Goal: Task Accomplishment & Management: Use online tool/utility

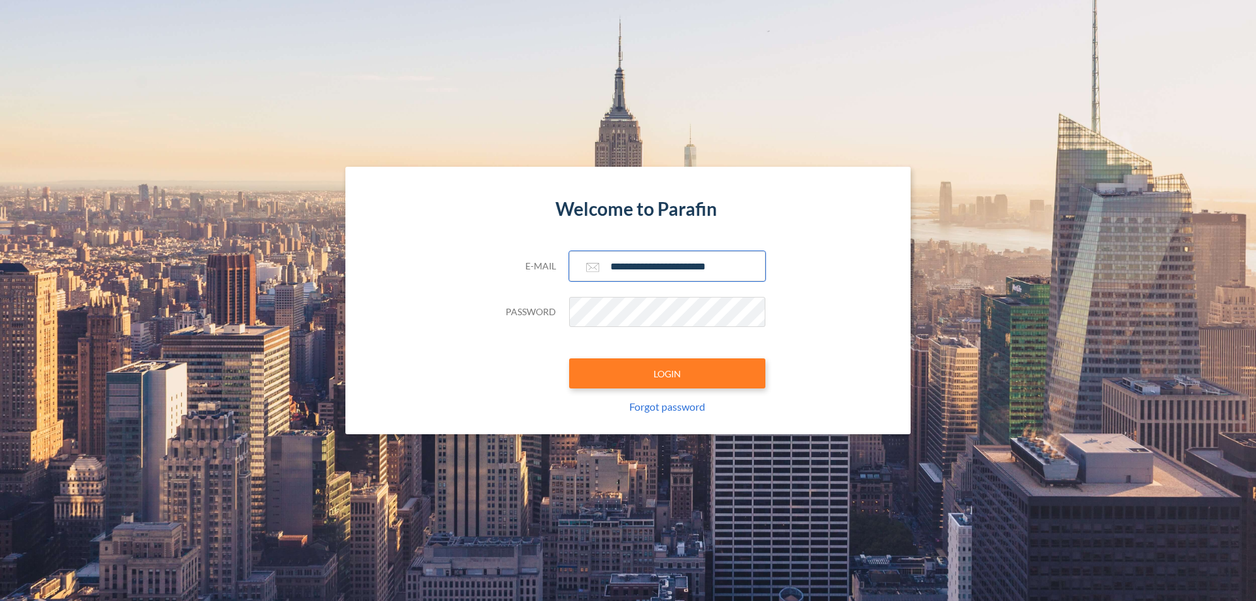
type input "**********"
click at [667, 373] on button "LOGIN" at bounding box center [667, 373] width 196 height 30
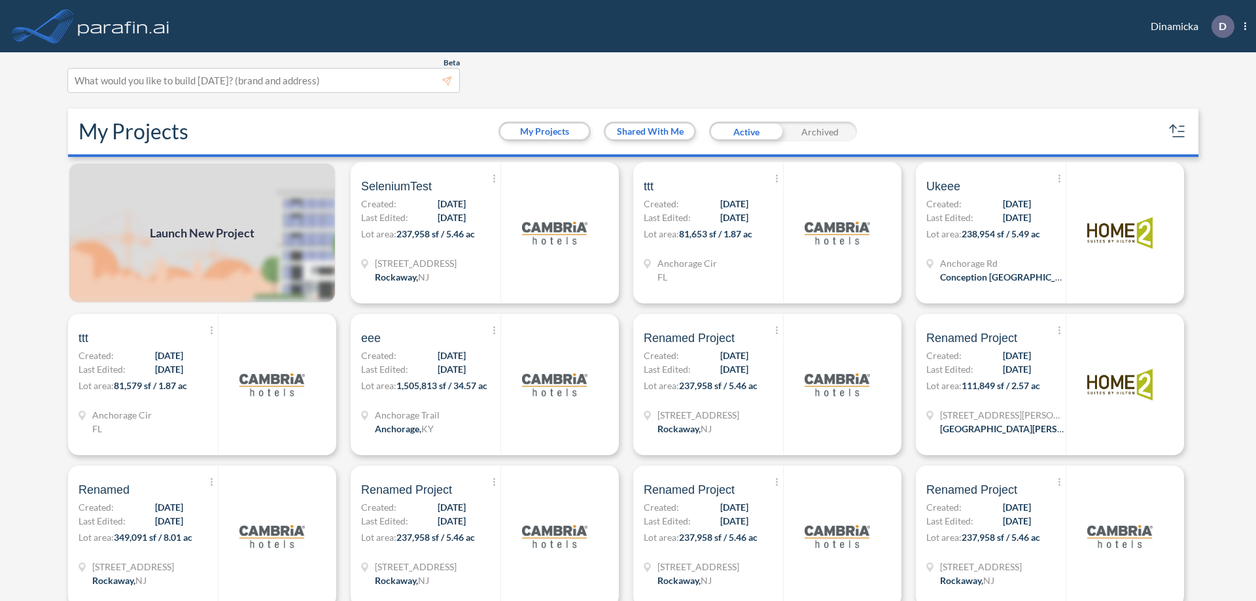
scroll to position [3, 0]
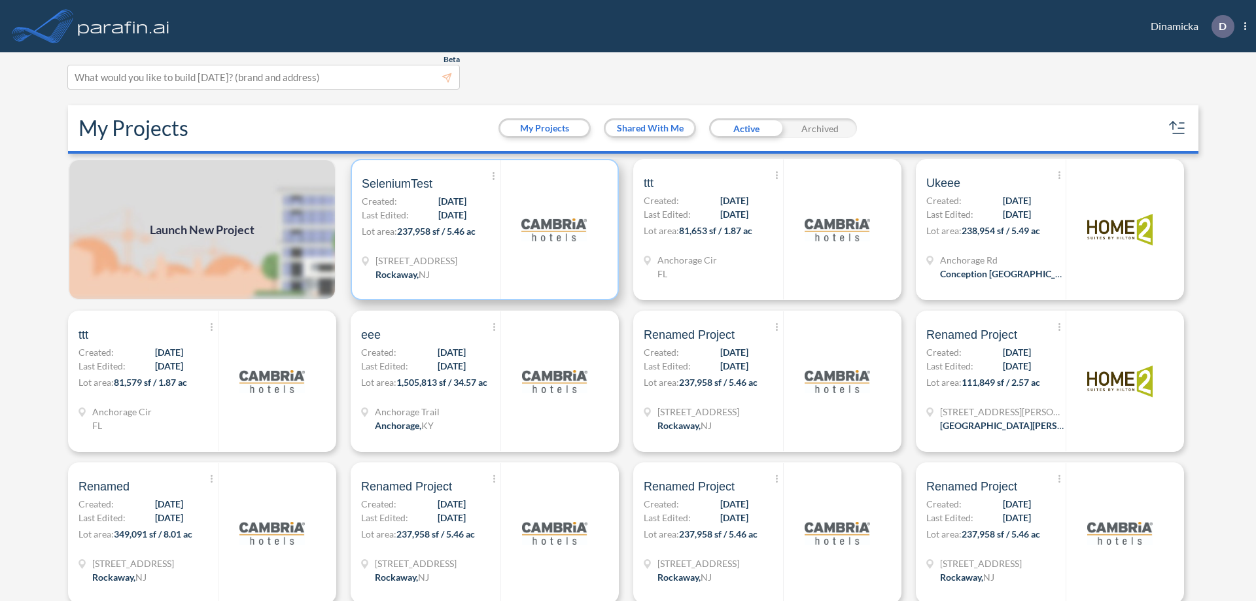
click at [482, 230] on p "Lot area: 237,958 sf / 5.46 ac" at bounding box center [431, 233] width 139 height 19
